Goal: Information Seeking & Learning: Find specific fact

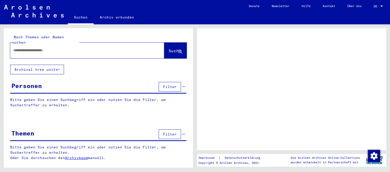
click at [29, 48] on div at bounding box center [81, 50] width 142 height 11
click at [49, 48] on input "text" at bounding box center [82, 50] width 139 height 5
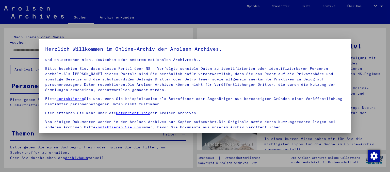
scroll to position [43, 0]
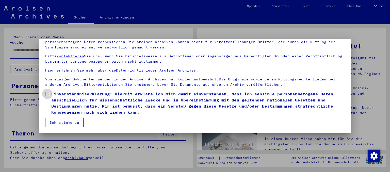
click at [47, 96] on label "Einverständniserklärung: Hiermit erkläre ich mich damit einverstanden, dass ich…" at bounding box center [195, 103] width 300 height 24
click at [56, 120] on button "Ich stimme zu" at bounding box center [64, 123] width 38 height 10
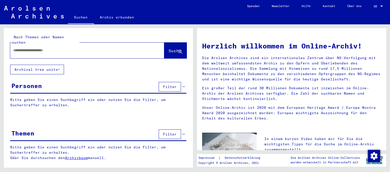
click at [58, 51] on div at bounding box center [87, 51] width 154 height 16
click at [57, 48] on input "text" at bounding box center [81, 50] width 136 height 5
type input "**********"
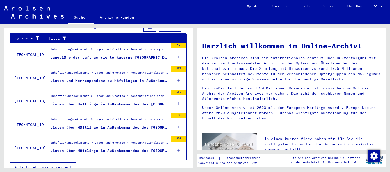
click at [46, 165] on span "Alle Ergebnisse anzeigen" at bounding box center [41, 167] width 55 height 5
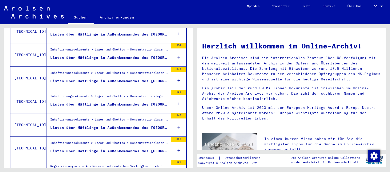
scroll to position [252, 0]
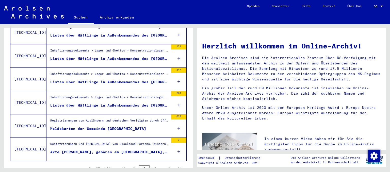
click at [91, 118] on div "Registrierungen von Ausländern und deutschen Verfolgten durch öffentliche Einri…" at bounding box center [109, 121] width 118 height 7
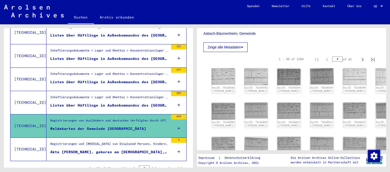
scroll to position [125, 0]
click at [221, 74] on img at bounding box center [223, 76] width 25 height 17
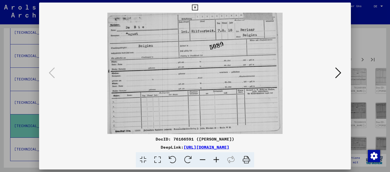
click at [340, 75] on icon at bounding box center [338, 73] width 6 height 12
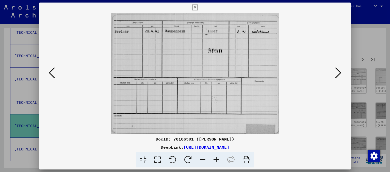
click at [340, 75] on icon at bounding box center [338, 73] width 6 height 12
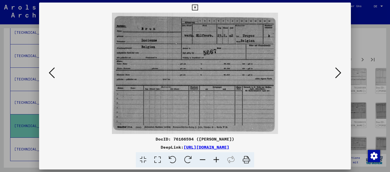
click at [340, 75] on icon at bounding box center [338, 73] width 6 height 12
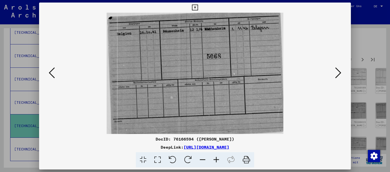
click at [340, 75] on icon at bounding box center [338, 73] width 6 height 12
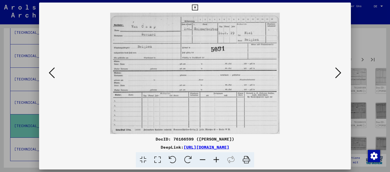
click at [340, 75] on icon at bounding box center [338, 73] width 6 height 12
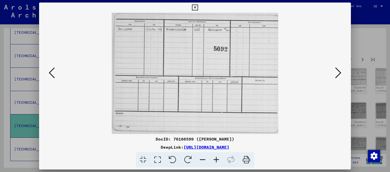
click at [340, 75] on icon at bounding box center [338, 73] width 6 height 12
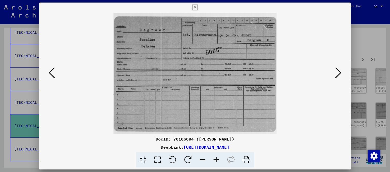
click at [340, 75] on icon at bounding box center [338, 73] width 6 height 12
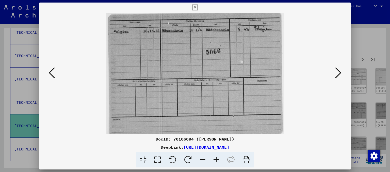
click at [338, 73] on icon at bounding box center [338, 73] width 6 height 12
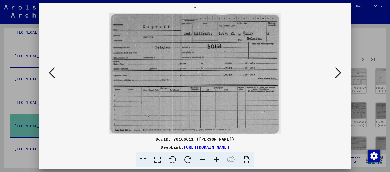
click at [338, 73] on icon at bounding box center [338, 73] width 6 height 12
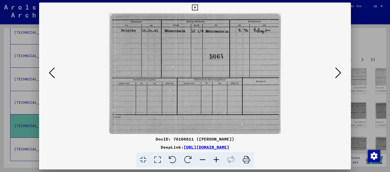
click at [338, 73] on icon at bounding box center [338, 73] width 6 height 12
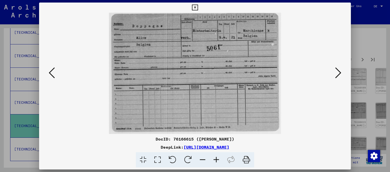
click at [338, 73] on icon at bounding box center [338, 73] width 6 height 12
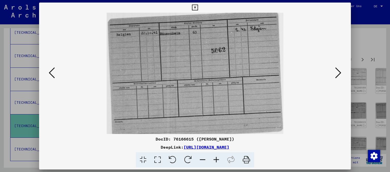
click at [338, 73] on icon at bounding box center [338, 73] width 6 height 12
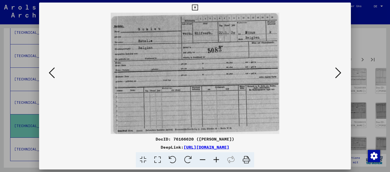
click at [338, 74] on icon at bounding box center [338, 73] width 6 height 12
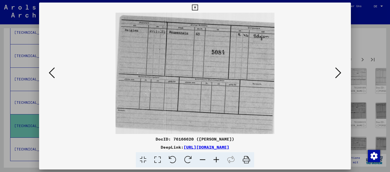
click at [338, 74] on icon at bounding box center [338, 73] width 6 height 12
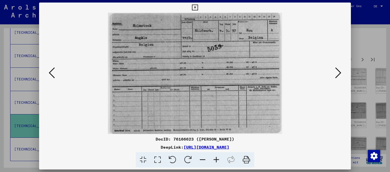
click at [338, 74] on icon at bounding box center [338, 73] width 6 height 12
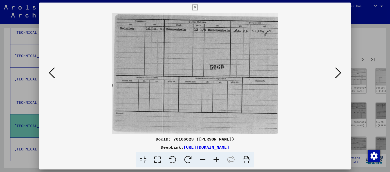
click at [198, 6] on icon at bounding box center [195, 8] width 6 height 6
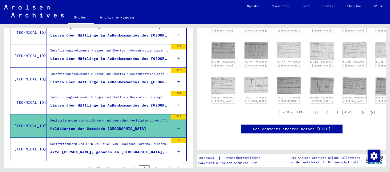
scroll to position [317, 0]
click at [362, 111] on icon "Next page" at bounding box center [362, 113] width 2 height 4
type input "*"
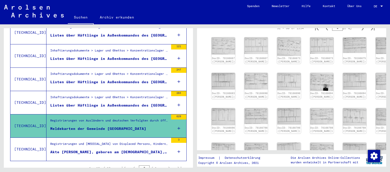
scroll to position [155, 0]
click at [309, 84] on img at bounding box center [321, 82] width 25 height 19
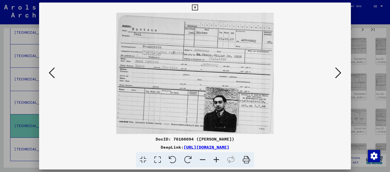
click at [339, 72] on icon at bounding box center [338, 73] width 6 height 12
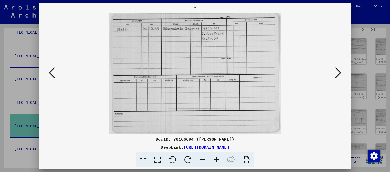
click at [339, 72] on icon at bounding box center [338, 73] width 6 height 12
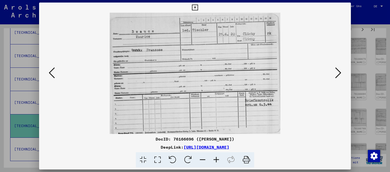
click at [53, 74] on icon at bounding box center [52, 73] width 6 height 12
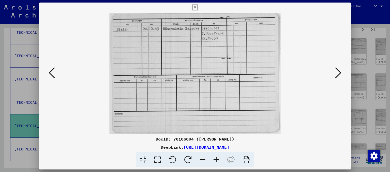
click at [198, 8] on icon at bounding box center [195, 8] width 6 height 6
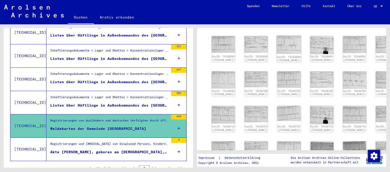
scroll to position [193, 0]
drag, startPoint x: 317, startPoint y: 122, endPoint x: 301, endPoint y: 126, distance: 16.9
click at [301, 126] on div "DocID: 76166667 ([PERSON_NAME]) DocID: 76166667 ([PERSON_NAME]) DocID: 76166673…" at bounding box center [291, 83] width 164 height 170
click at [309, 125] on img at bounding box center [321, 115] width 25 height 20
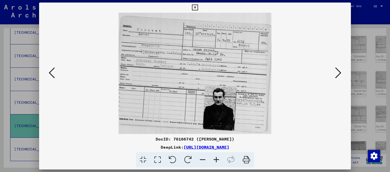
click at [338, 71] on icon at bounding box center [338, 73] width 6 height 12
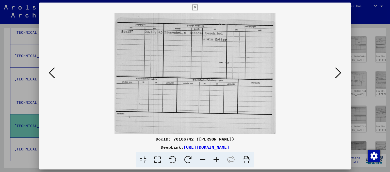
click at [57, 69] on img at bounding box center [194, 73] width 277 height 121
click at [54, 71] on icon at bounding box center [52, 73] width 6 height 12
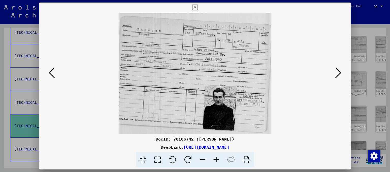
click at [198, 7] on icon at bounding box center [195, 8] width 6 height 6
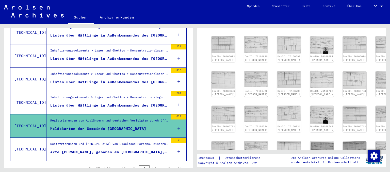
scroll to position [283, 0]
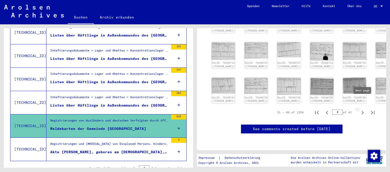
click at [361, 109] on icon "Next page" at bounding box center [362, 112] width 7 height 7
type input "*"
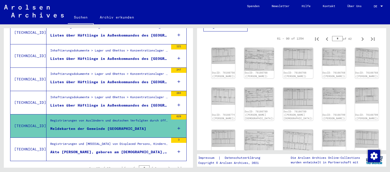
scroll to position [240, 0]
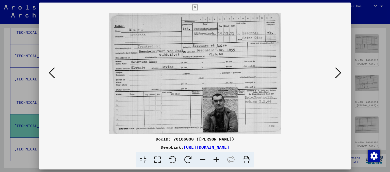
click at [338, 74] on icon at bounding box center [338, 73] width 6 height 12
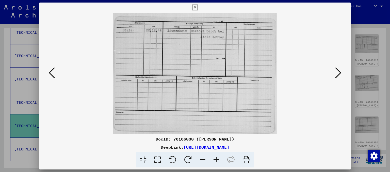
click at [50, 76] on icon at bounding box center [52, 73] width 6 height 12
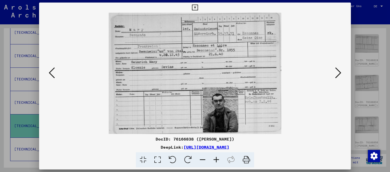
click at [198, 9] on icon at bounding box center [195, 8] width 6 height 6
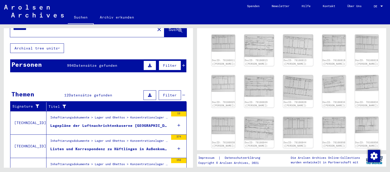
scroll to position [0, 0]
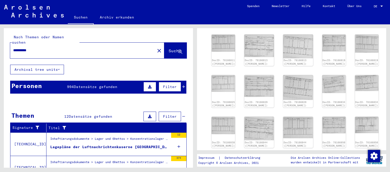
click at [184, 85] on icon at bounding box center [183, 87] width 3 height 4
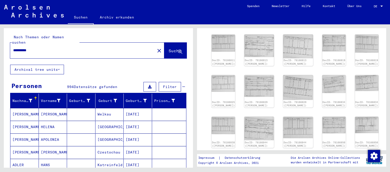
scroll to position [103, 0]
